Goal: Task Accomplishment & Management: Manage account settings

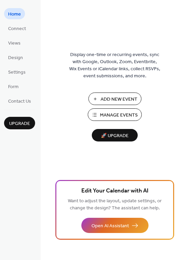
click at [122, 115] on span "Manage Events" at bounding box center [119, 115] width 38 height 7
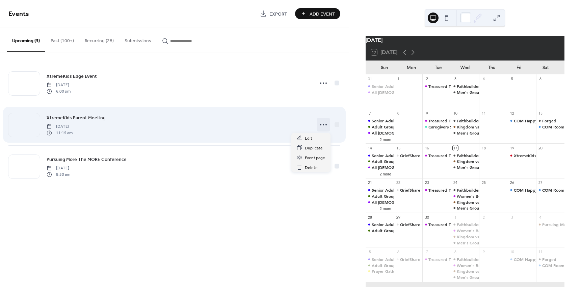
click at [323, 125] on icon at bounding box center [323, 124] width 11 height 11
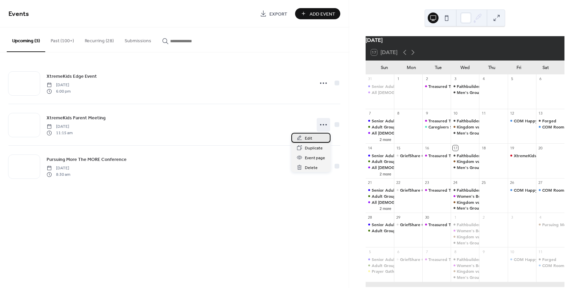
click at [310, 139] on span "Edit" at bounding box center [308, 138] width 7 height 7
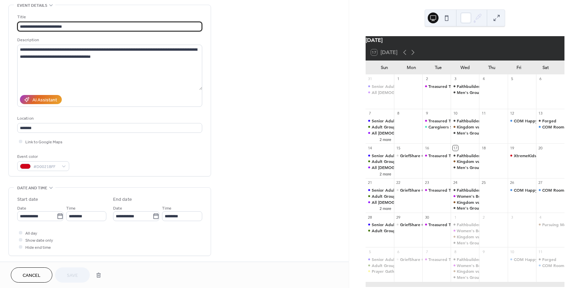
scroll to position [34, 0]
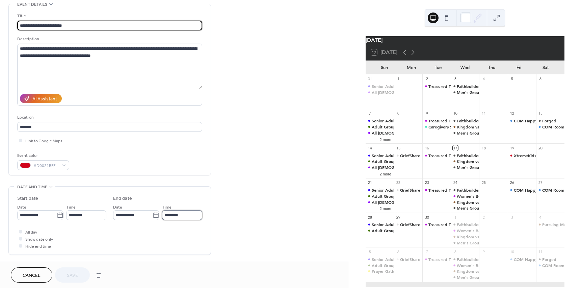
click at [180, 215] on input "********" at bounding box center [182, 215] width 40 height 10
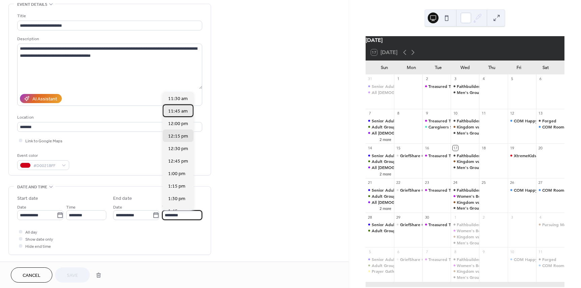
click at [182, 112] on span "11:45 am" at bounding box center [178, 111] width 20 height 7
type input "********"
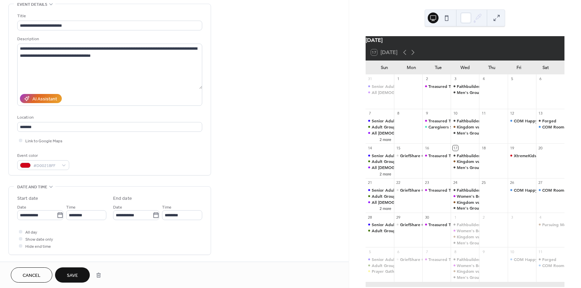
click at [71, 276] on span "Save" at bounding box center [72, 275] width 11 height 7
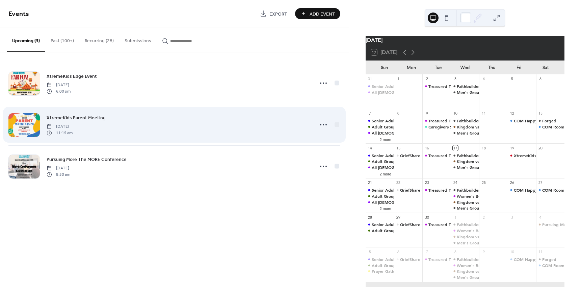
click at [26, 126] on div at bounding box center [23, 125] width 31 height 24
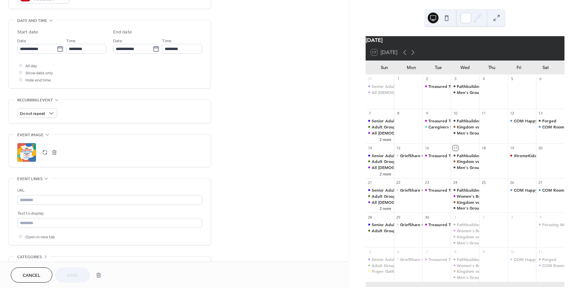
scroll to position [202, 0]
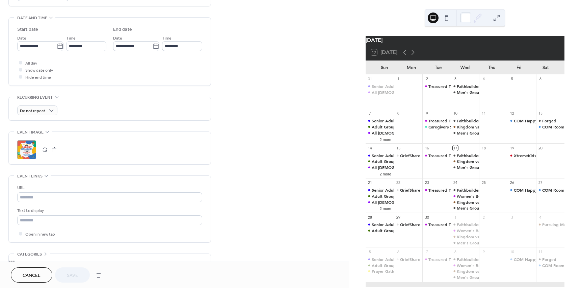
click at [25, 150] on div ";" at bounding box center [26, 149] width 19 height 19
click at [37, 278] on span "Cancel" at bounding box center [32, 275] width 18 height 7
